Goal: Task Accomplishment & Management: Manage account settings

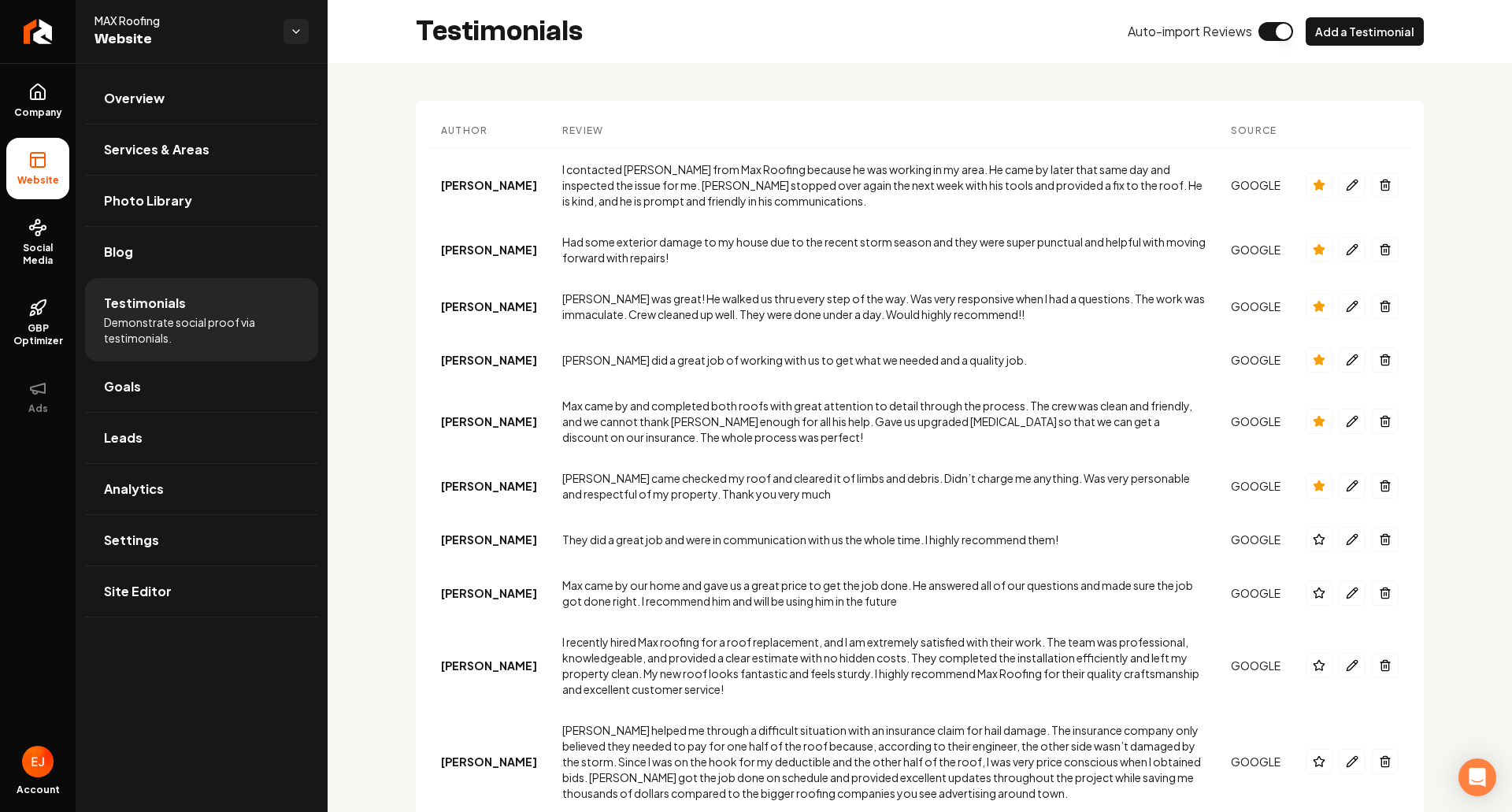
click at [23, 36] on link "Return to dashboard" at bounding box center [38, 31] width 75 height 63
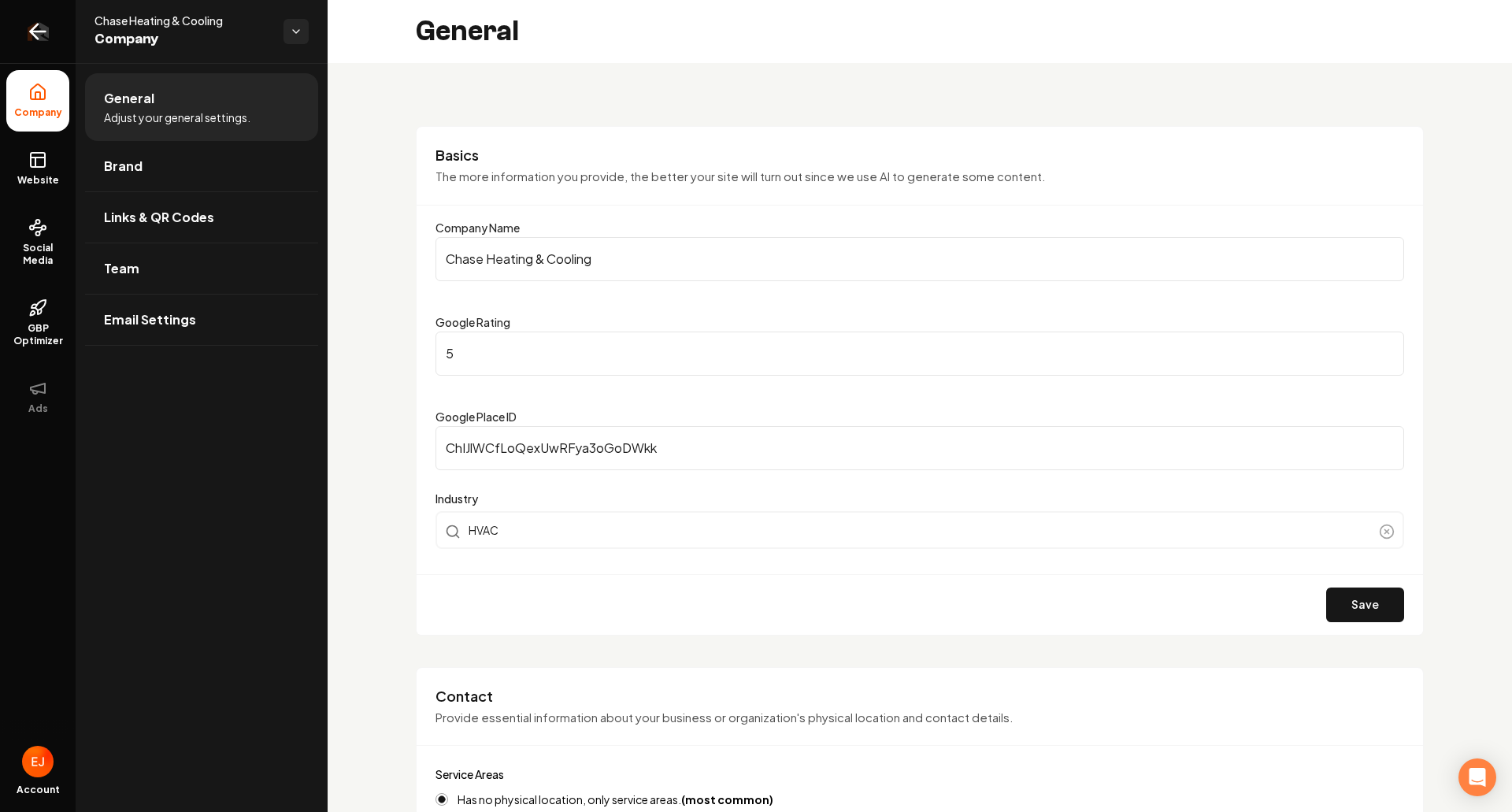
click at [42, 43] on icon "Return to dashboard" at bounding box center [38, 31] width 25 height 25
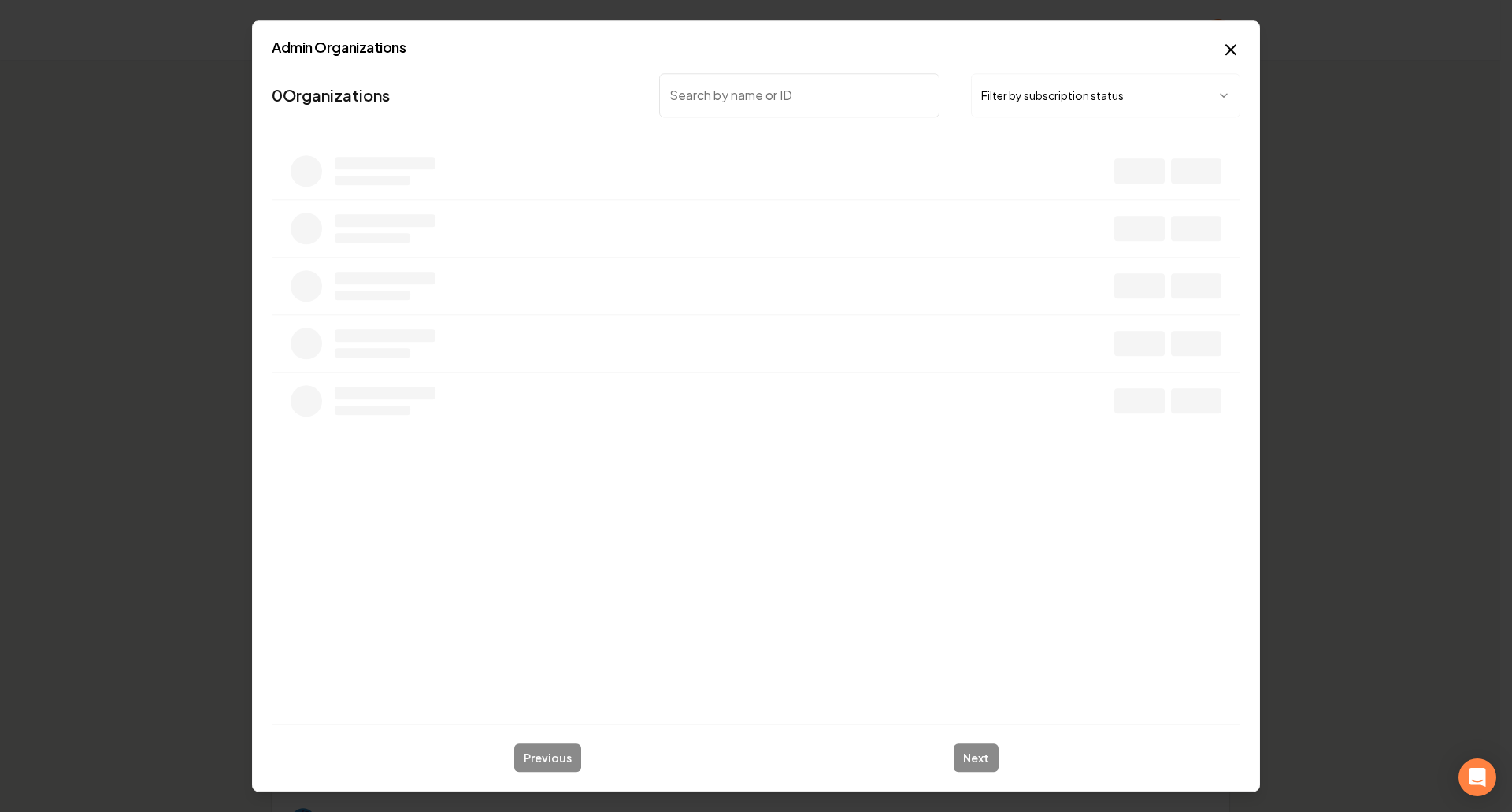
click at [742, 77] on input "search" at bounding box center [798, 96] width 280 height 44
click at [733, 99] on input "search" at bounding box center [798, 96] width 280 height 44
type input "ocean breeze"
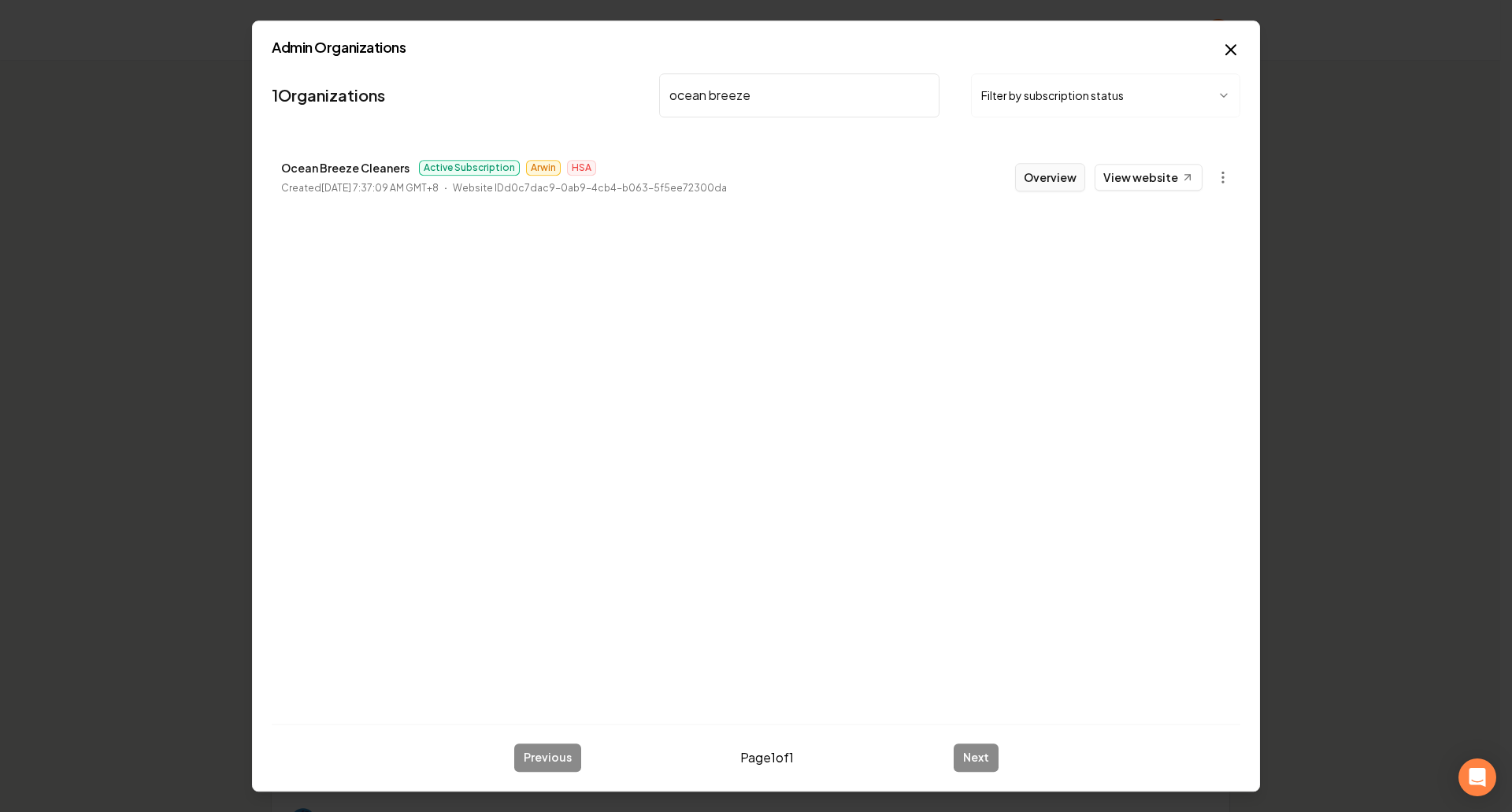
click at [1048, 186] on button "Overview" at bounding box center [1050, 177] width 70 height 29
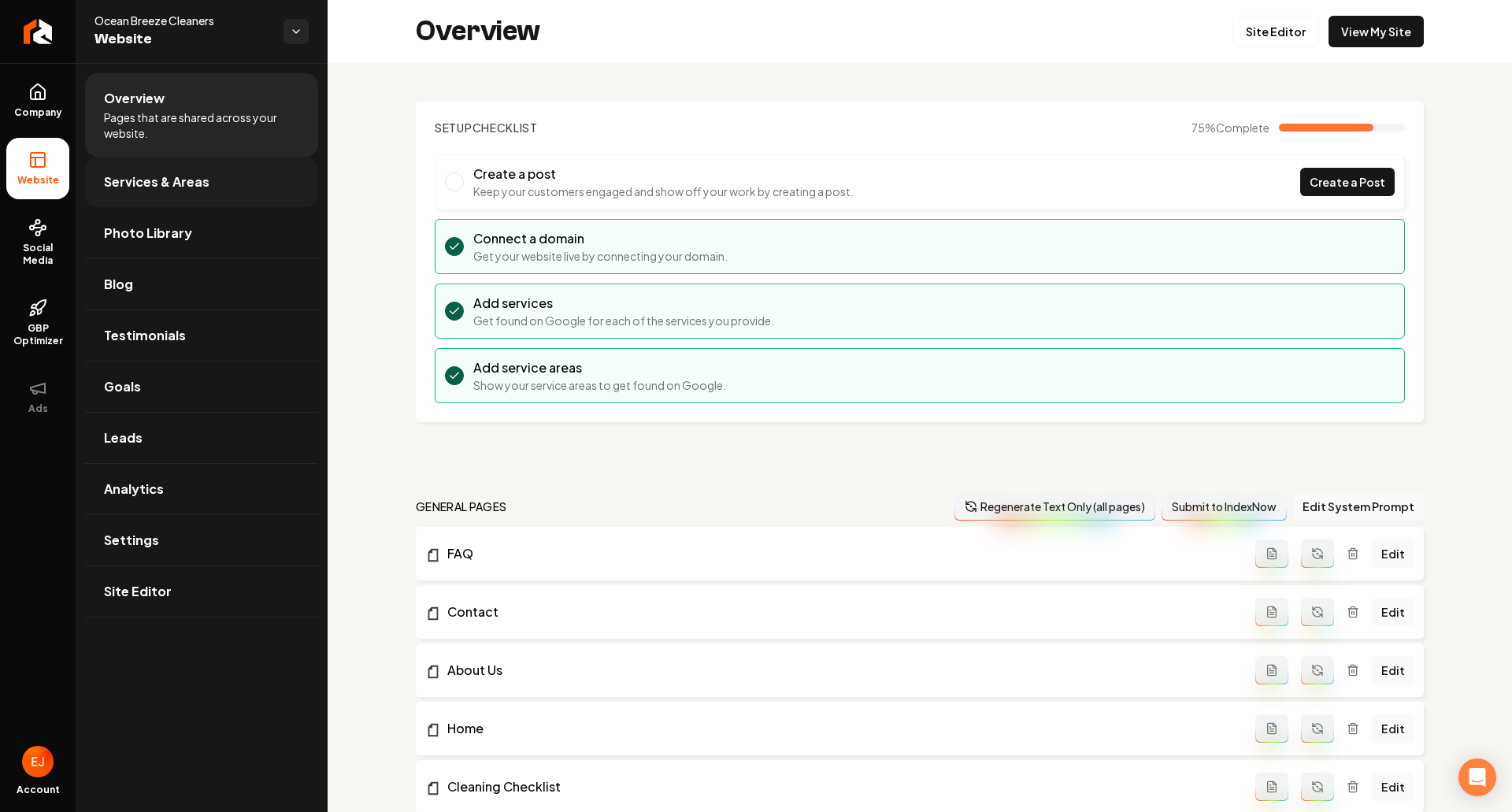
click at [146, 199] on link "Services & Areas" at bounding box center [201, 182] width 233 height 51
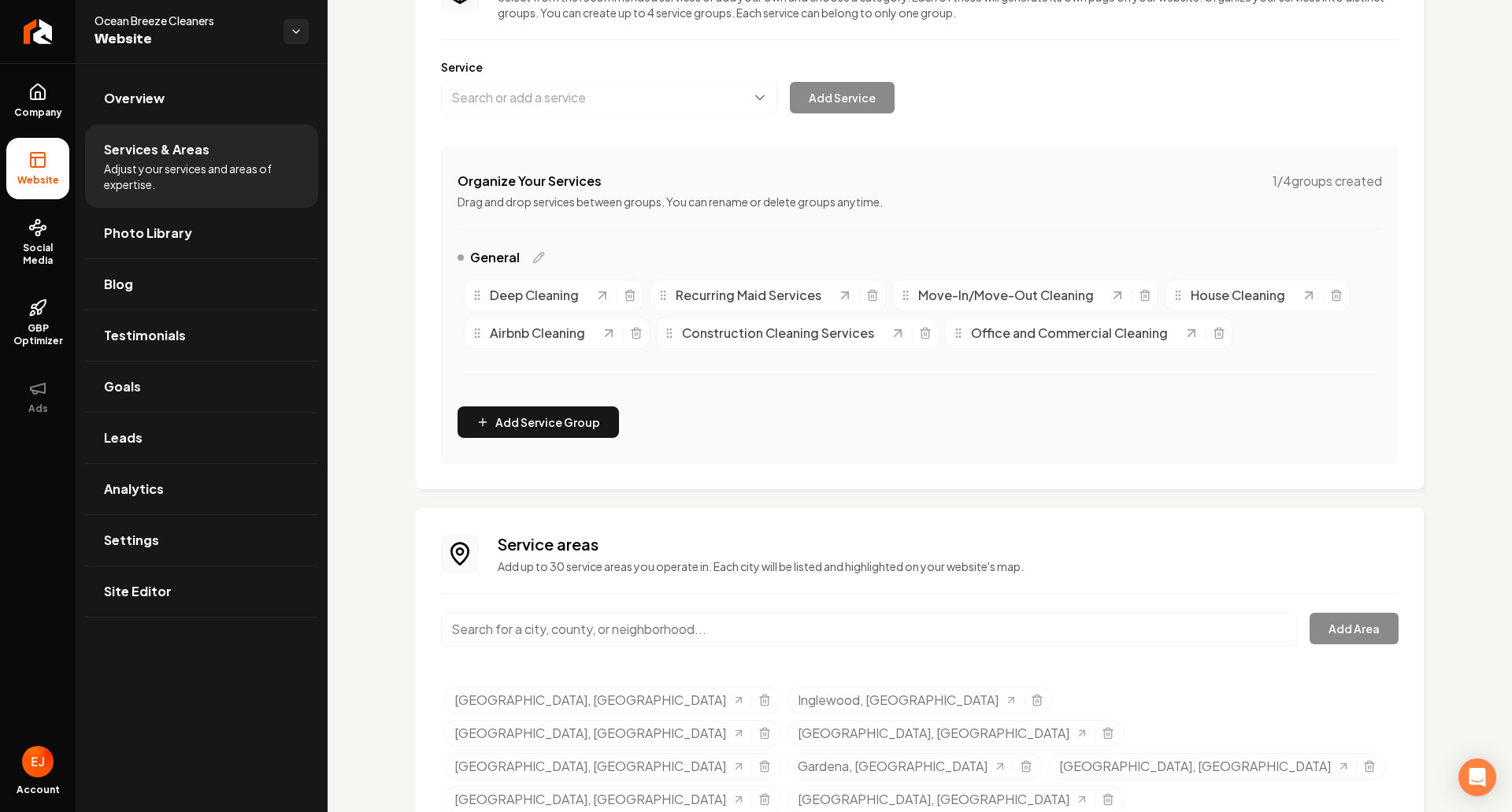
scroll to position [166, 0]
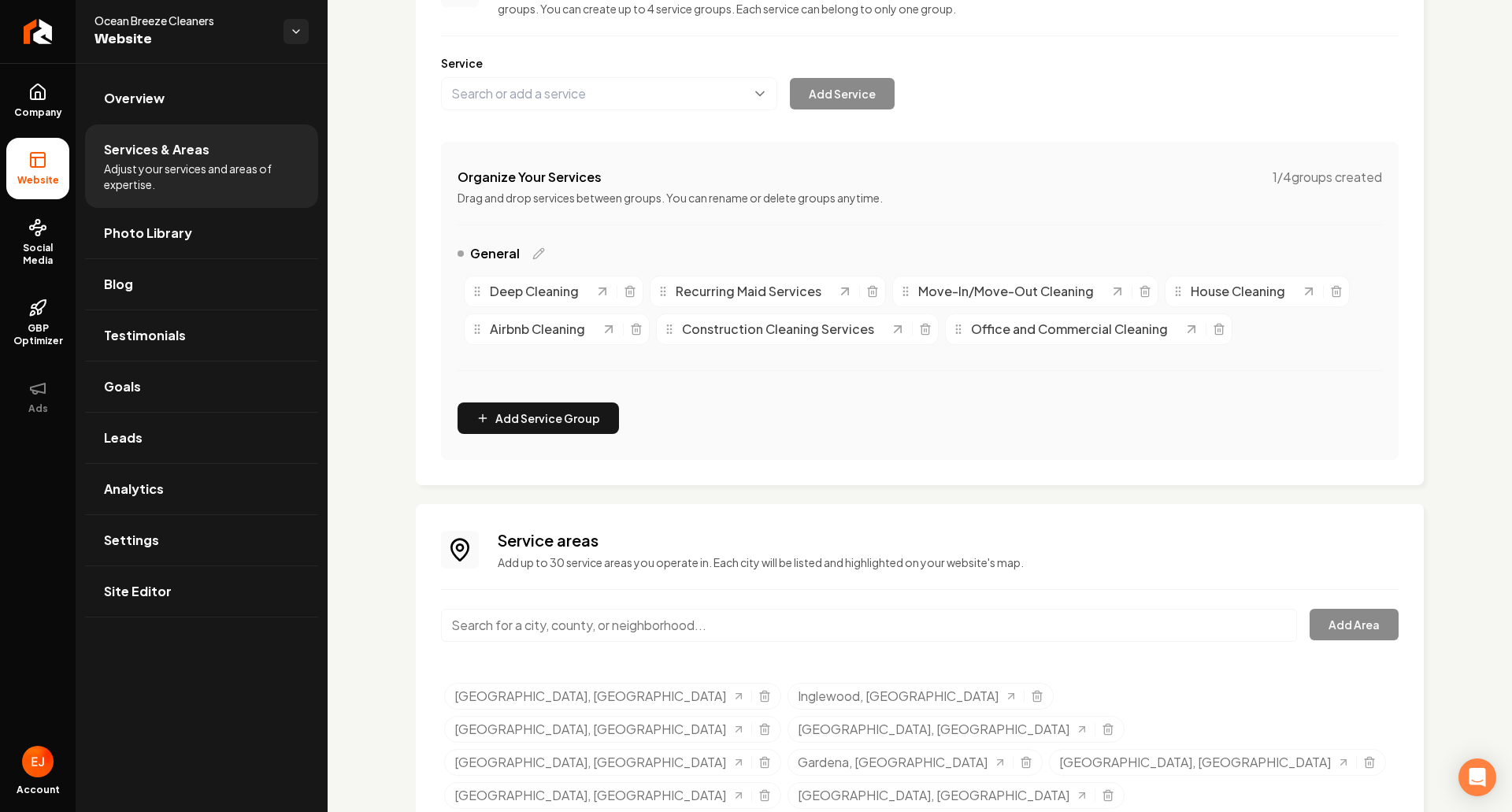
click at [549, 620] on input "Main content area" at bounding box center [869, 626] width 856 height 33
type input "90210"
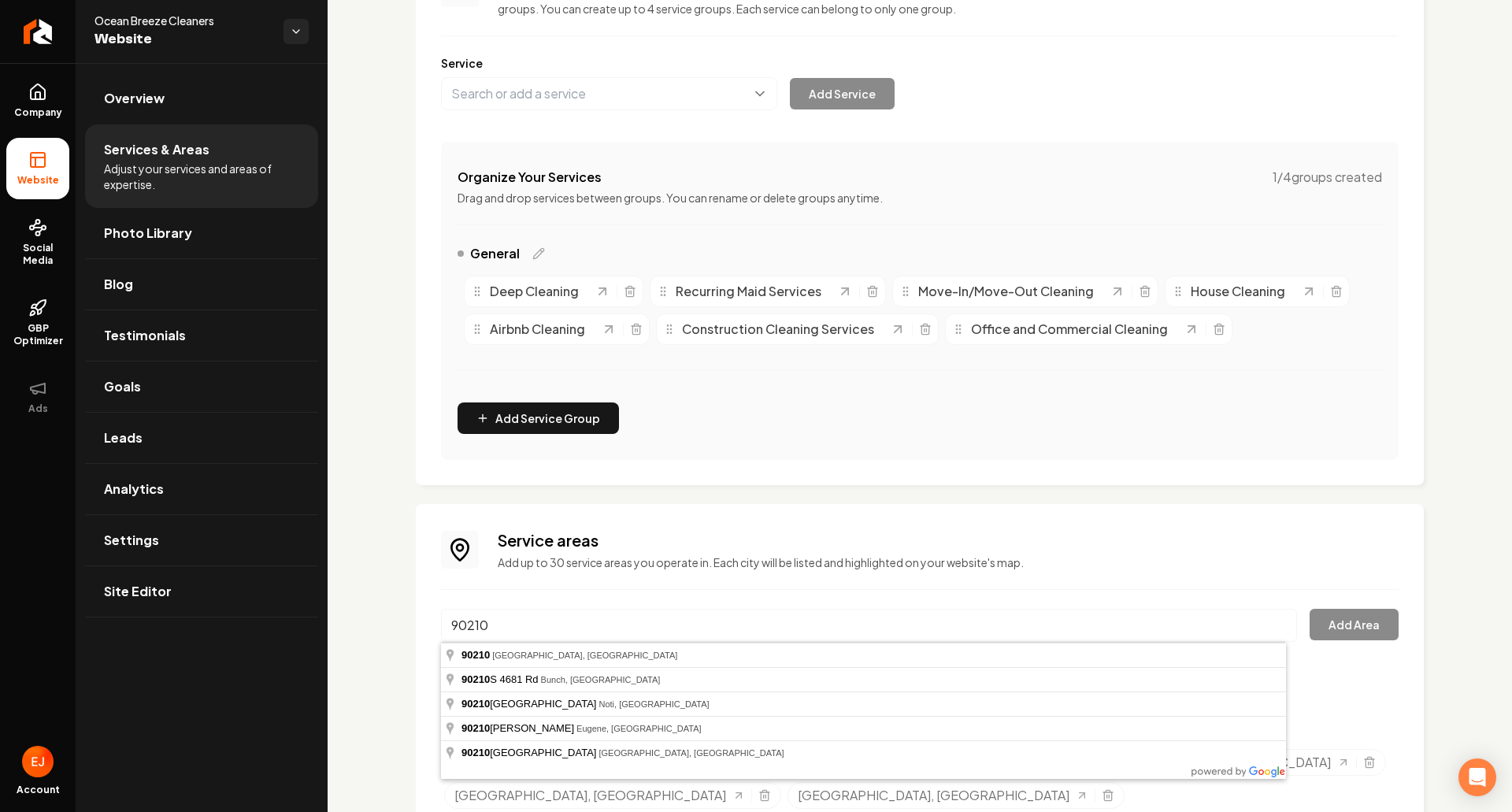
drag, startPoint x: 549, startPoint y: 620, endPoint x: 399, endPoint y: 635, distance: 150.7
click at [399, 635] on div "Services Provided Select from the recommended services or add your own and choo…" at bounding box center [919, 404] width 1184 height 1015
